Goal: Obtain resource: Download file/media

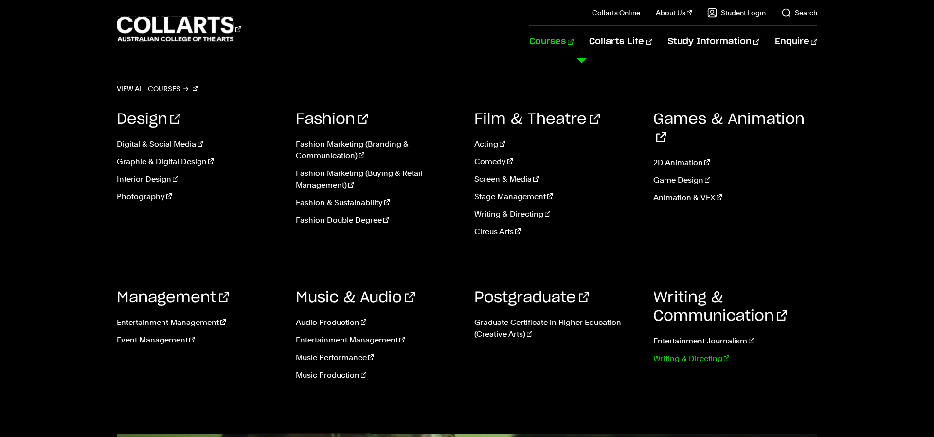
click at [678, 358] on link "Writing & Directing" at bounding box center [736, 358] width 165 height 12
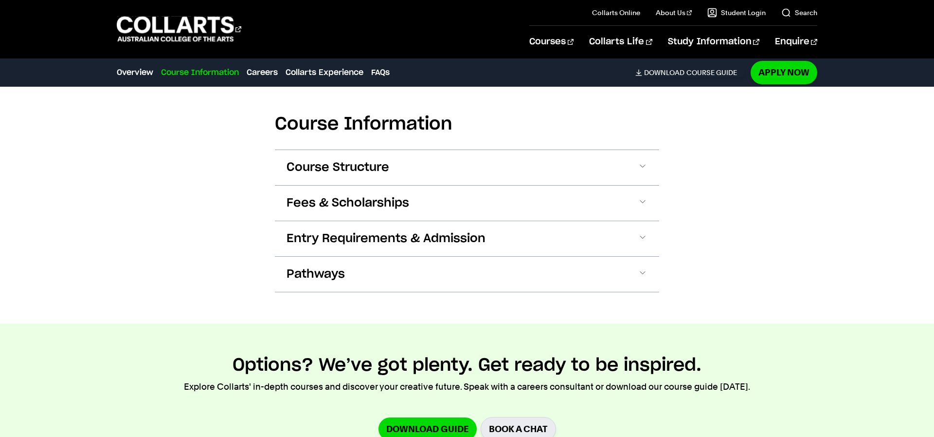
scroll to position [1027, 0]
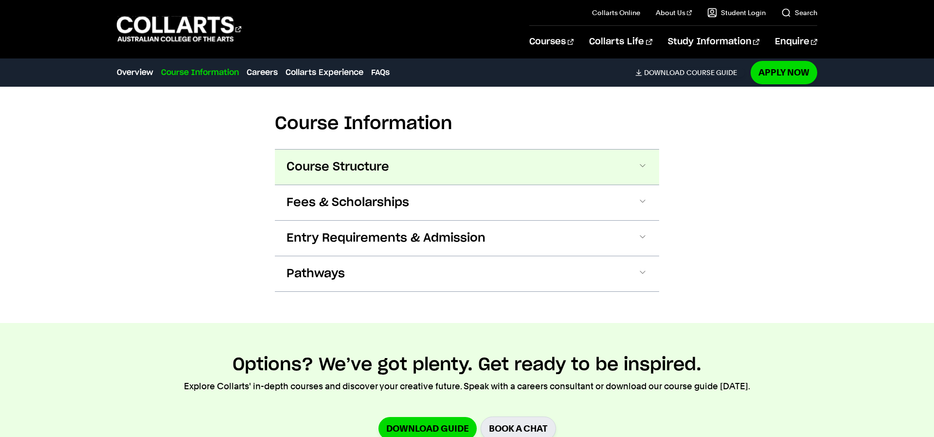
click at [586, 184] on button "Course Structure" at bounding box center [467, 166] width 385 height 35
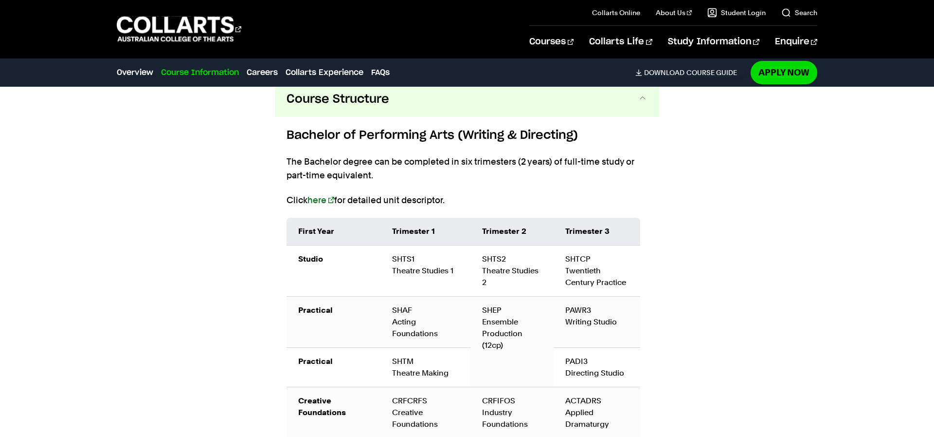
click at [592, 117] on button "Course Structure" at bounding box center [467, 99] width 385 height 35
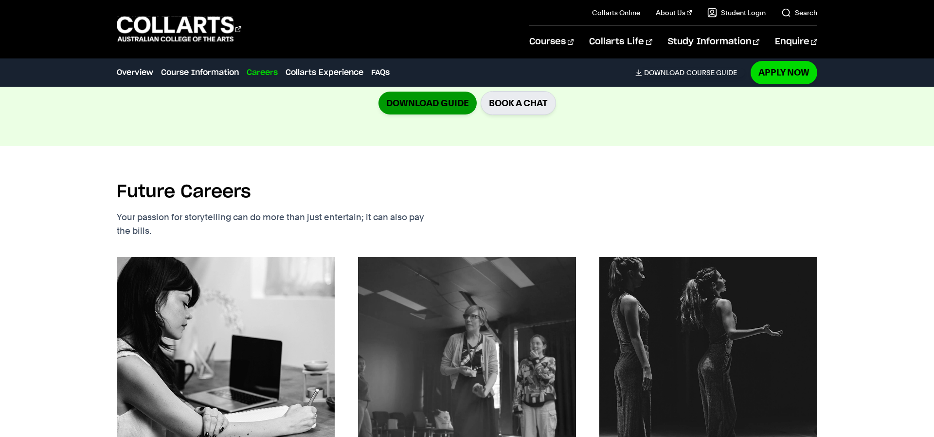
scroll to position [1353, 0]
click at [400, 114] on link "Download Guide" at bounding box center [428, 102] width 98 height 23
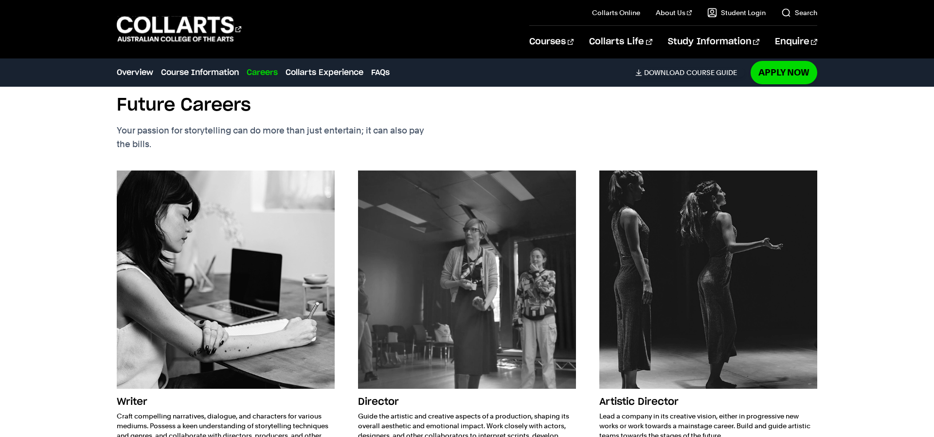
scroll to position [1425, 0]
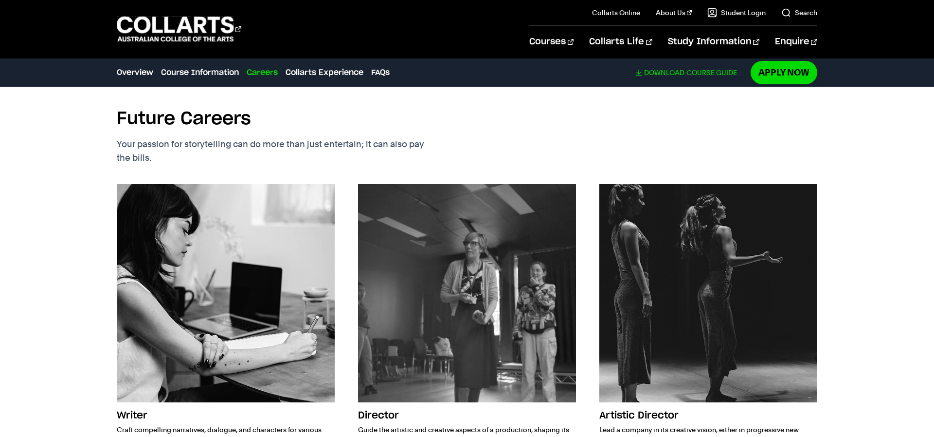
click at [675, 71] on span "Download" at bounding box center [664, 72] width 40 height 9
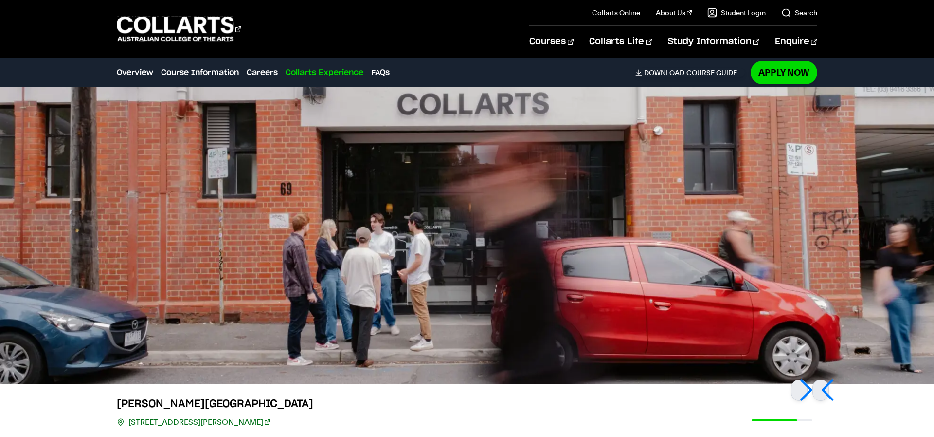
scroll to position [1973, 0]
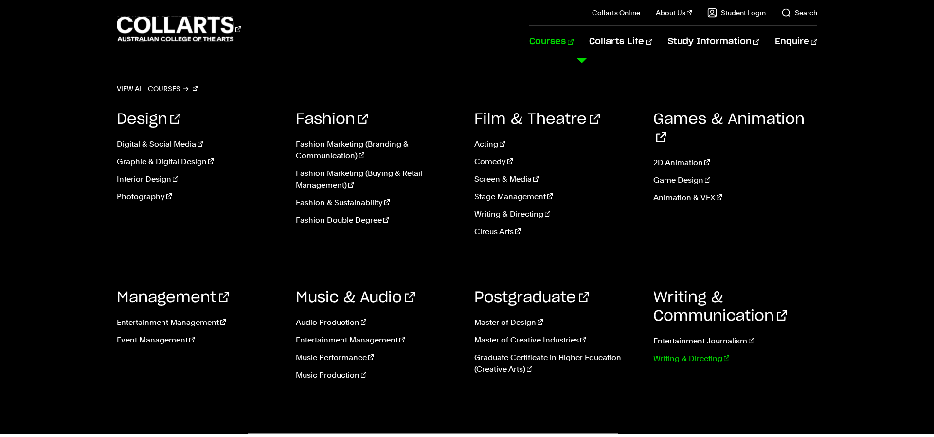
click at [666, 359] on link "Writing & Directing" at bounding box center [736, 358] width 165 height 12
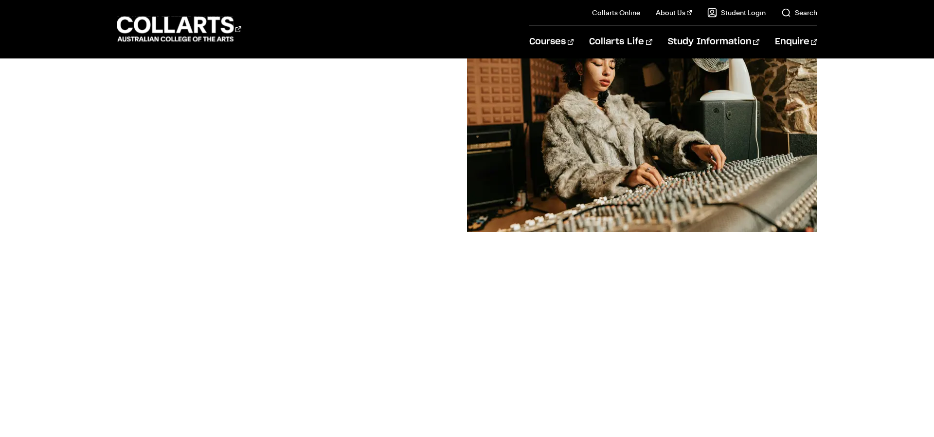
scroll to position [173, 0]
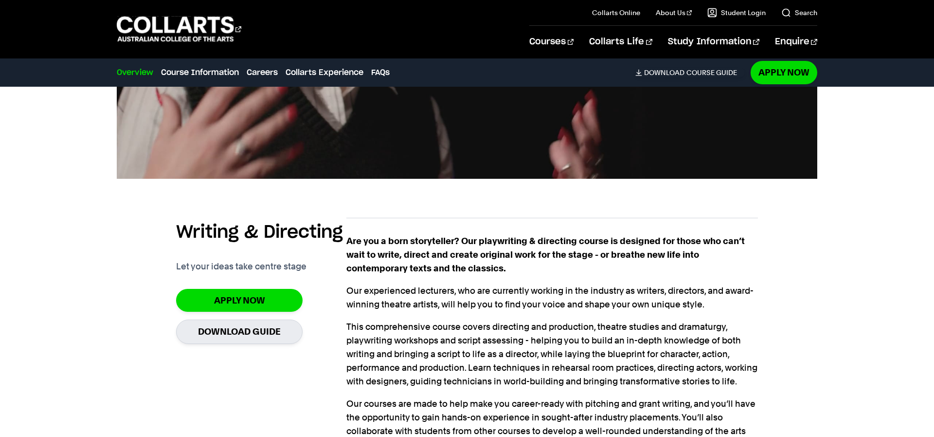
scroll to position [605, 0]
